Goal: Task Accomplishment & Management: Use online tool/utility

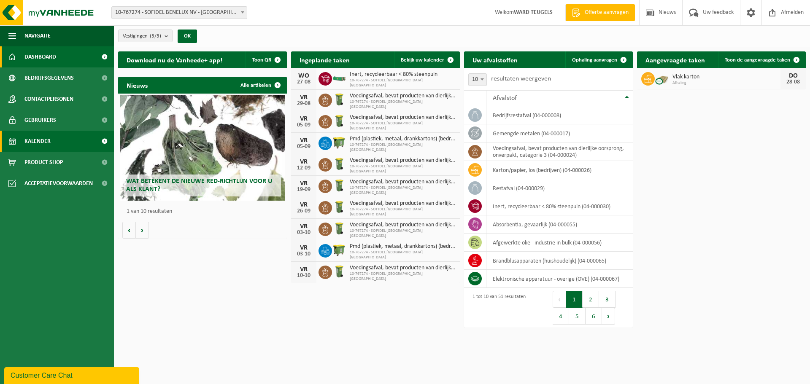
click at [39, 137] on span "Kalender" at bounding box center [37, 141] width 26 height 21
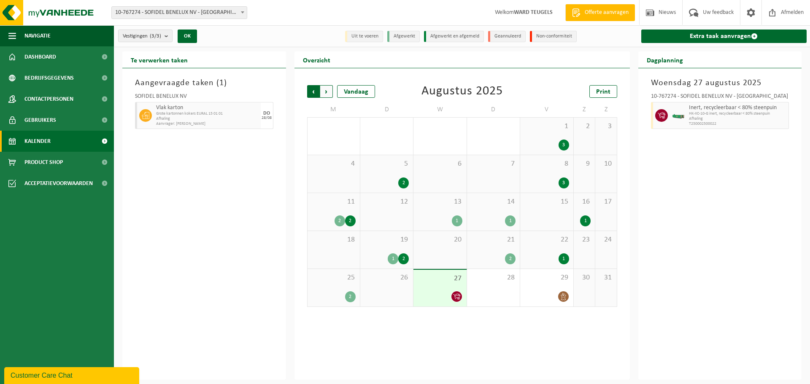
click at [328, 90] on span "Volgende" at bounding box center [326, 91] width 13 height 13
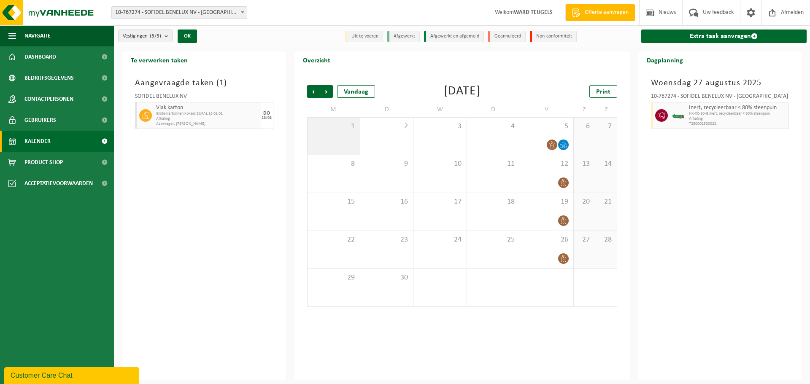
click at [342, 128] on span "1" at bounding box center [334, 126] width 44 height 9
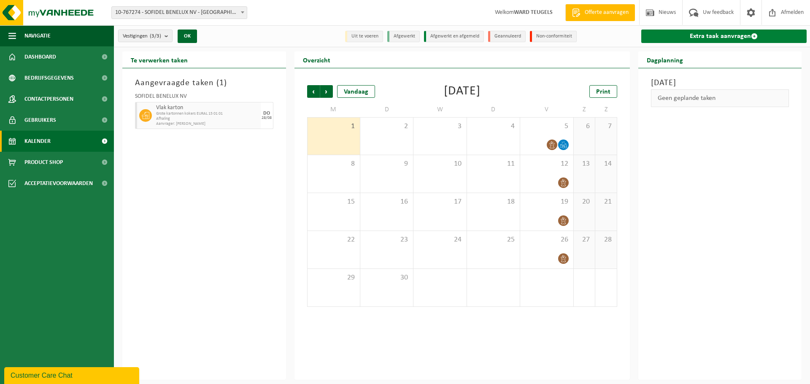
click at [720, 36] on link "Extra taak aanvragen" at bounding box center [724, 36] width 166 height 13
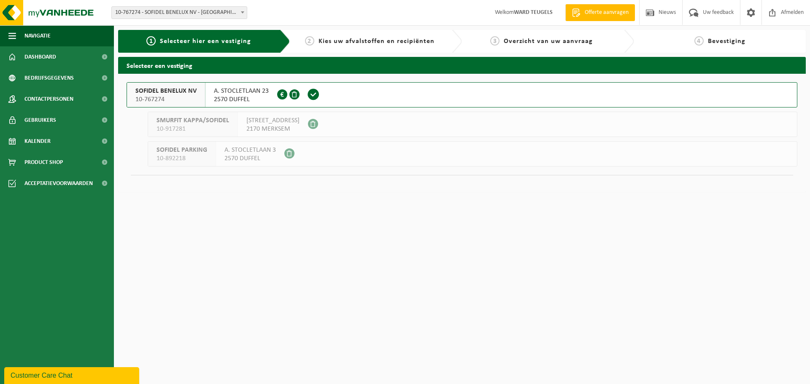
click at [175, 92] on span "SOFIDEL BENELUX NV" at bounding box center [165, 91] width 61 height 8
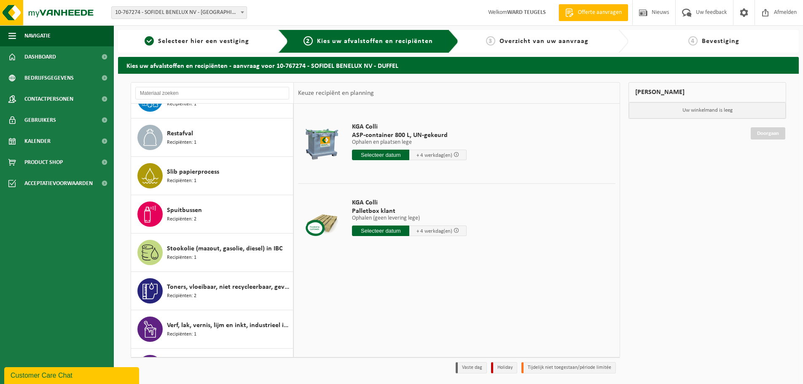
click at [187, 174] on span "Slib papierprocess" at bounding box center [193, 172] width 52 height 10
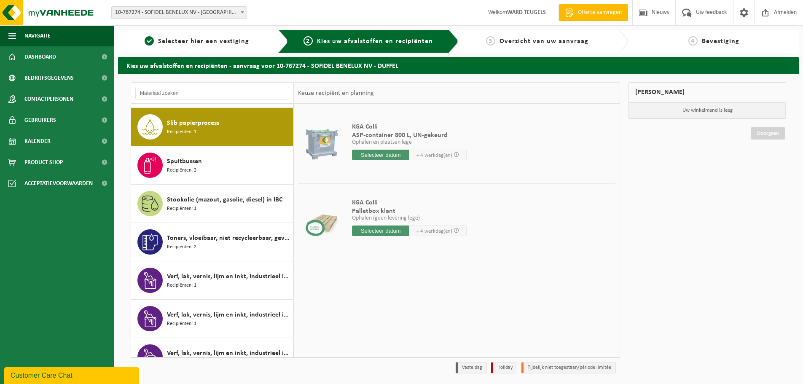
scroll to position [1343, 0]
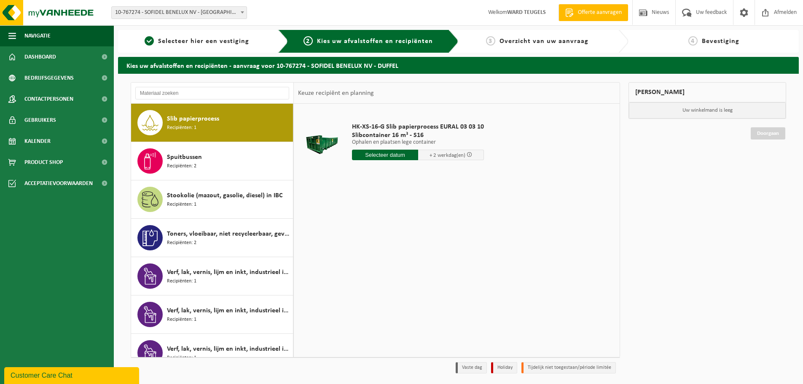
click at [378, 151] on input "text" at bounding box center [385, 155] width 66 height 11
click at [446, 175] on icon at bounding box center [447, 173] width 13 height 13
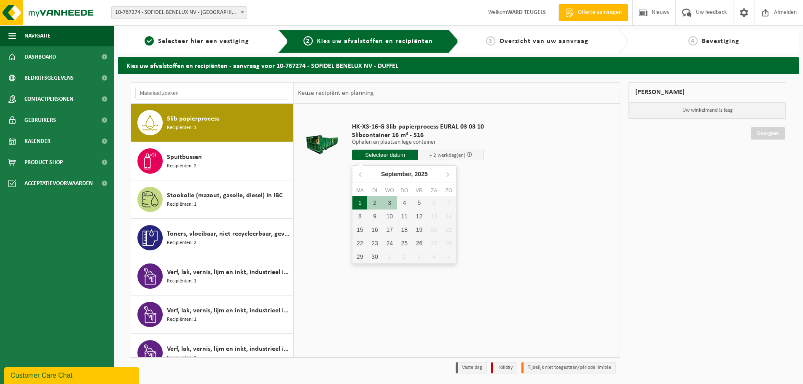
click at [357, 202] on div "1" at bounding box center [360, 202] width 15 height 13
type input "Van 2025-09-01"
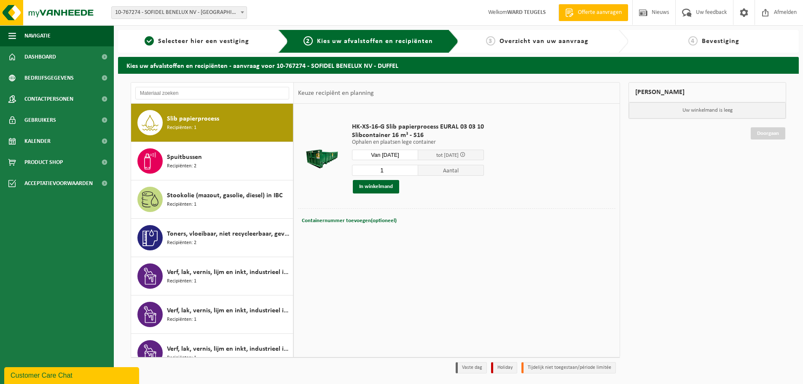
drag, startPoint x: 385, startPoint y: 169, endPoint x: 347, endPoint y: 174, distance: 39.1
click at [347, 174] on td "HK-XS-16-G Slib papierprocess EURAL 03 03 10 Slibcontainer 16 m³ - S16 Ophalen …" at bounding box center [481, 158] width 270 height 100
type input "2"
click at [383, 188] on button "In winkelmand" at bounding box center [376, 186] width 46 height 13
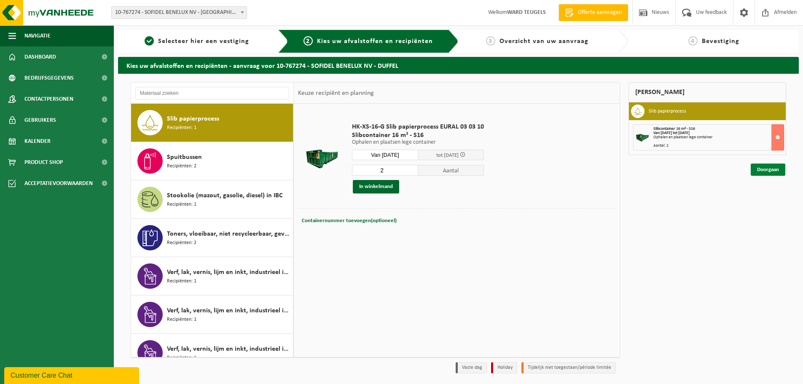
click at [770, 168] on link "Doorgaan" at bounding box center [768, 170] width 35 height 12
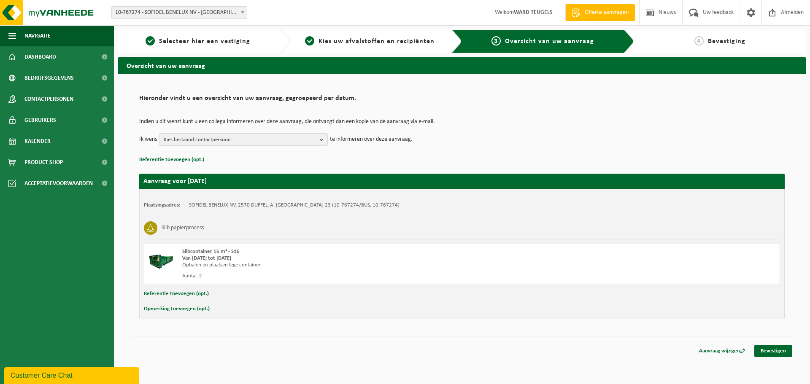
click at [160, 291] on button "Referentie toevoegen (opt.)" at bounding box center [176, 293] width 65 height 11
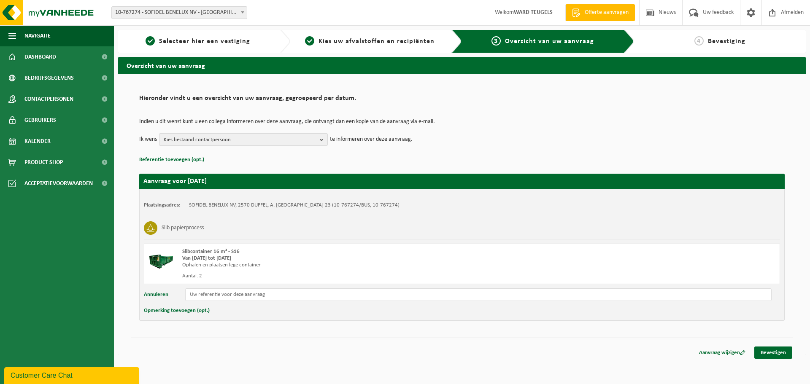
click at [186, 310] on button "Opmerking toevoegen (opt.)" at bounding box center [177, 310] width 66 height 11
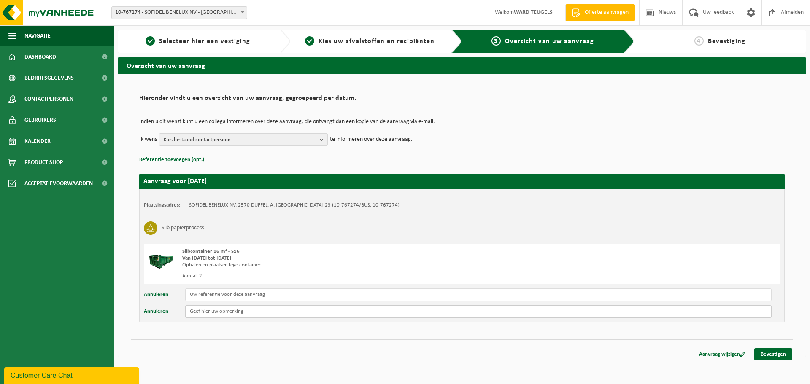
click at [189, 312] on input "text" at bounding box center [478, 311] width 586 height 13
type input "Graag eerste werk aub"
click at [770, 354] on link "Bevestigen" at bounding box center [773, 354] width 38 height 12
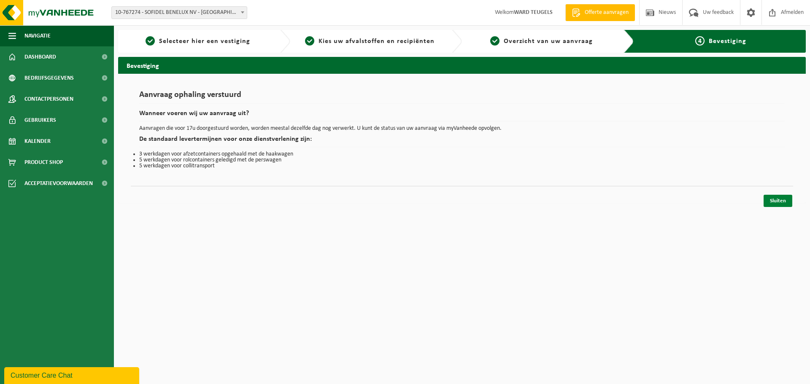
click at [778, 204] on link "Sluiten" at bounding box center [777, 201] width 29 height 12
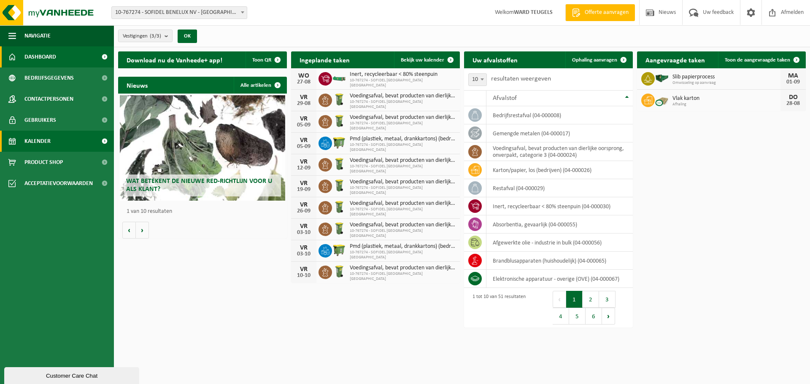
click at [43, 142] on span "Kalender" at bounding box center [37, 141] width 26 height 21
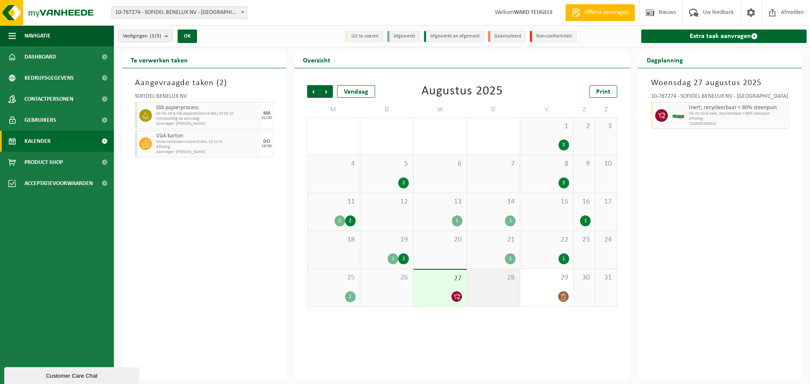
click at [492, 291] on div "28" at bounding box center [493, 288] width 53 height 38
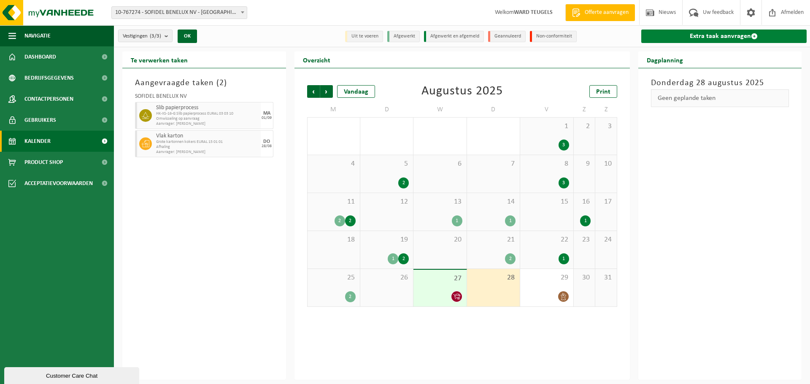
click at [722, 39] on link "Extra taak aanvragen" at bounding box center [724, 36] width 166 height 13
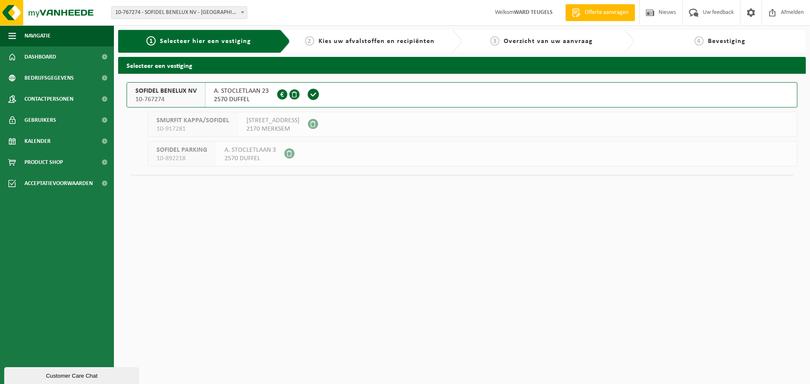
click at [174, 101] on span "10-767274" at bounding box center [165, 99] width 61 height 8
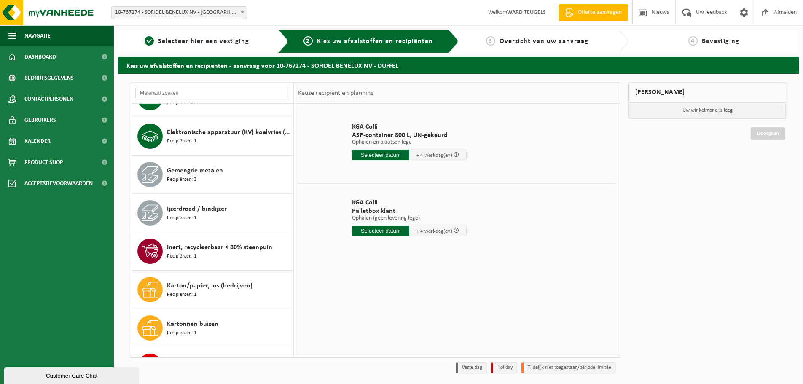
scroll to position [590, 0]
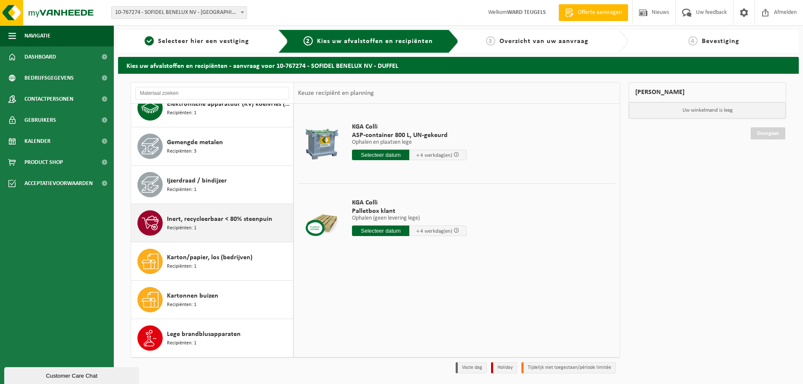
click at [196, 221] on span "Inert, recycleerbaar < 80% steenpuin" at bounding box center [219, 219] width 105 height 10
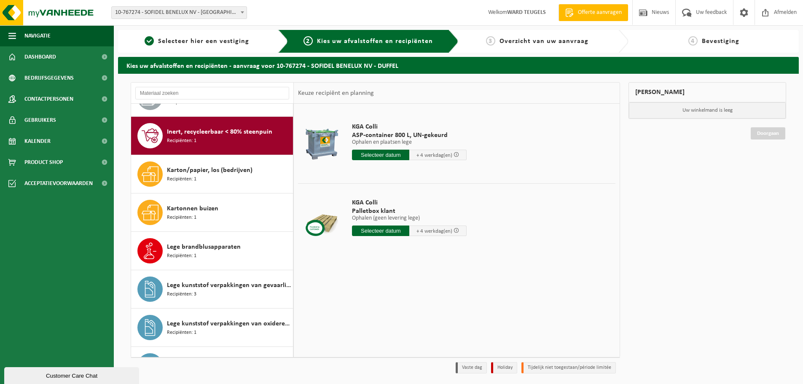
scroll to position [691, 0]
